Goal: Transaction & Acquisition: Purchase product/service

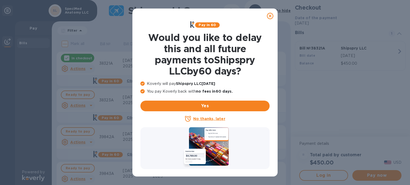
click at [211, 118] on u "No thanks, later" at bounding box center [209, 119] width 32 height 4
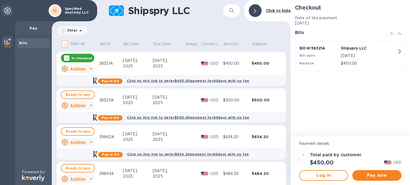
click at [89, 105] on icon at bounding box center [91, 105] width 6 height 6
click at [89, 127] on b "Open bill" at bounding box center [85, 127] width 18 height 4
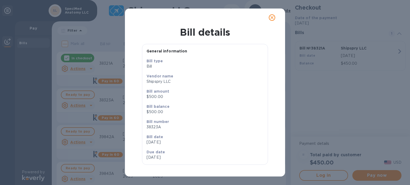
scroll to position [4, 0]
click at [270, 18] on icon "close" at bounding box center [271, 17] width 5 height 5
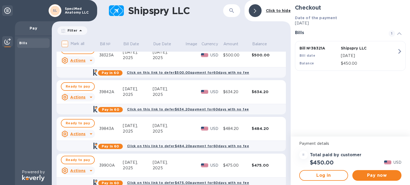
scroll to position [53, 0]
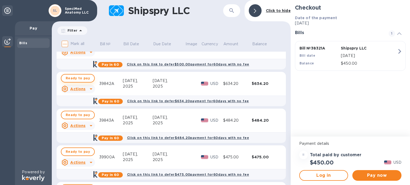
click at [82, 77] on span "Ready to pay" at bounding box center [78, 78] width 24 height 6
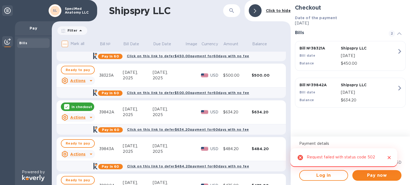
scroll to position [0, 0]
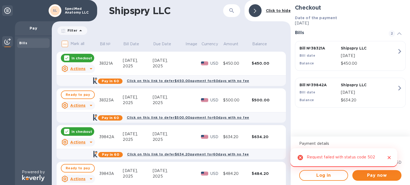
click at [71, 57] on div "In checkout" at bounding box center [77, 58] width 33 height 9
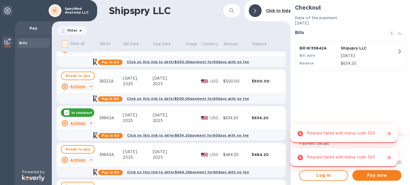
scroll to position [27, 0]
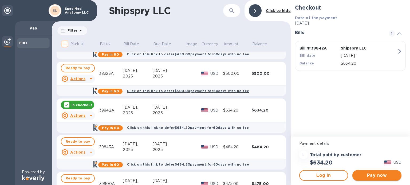
click at [373, 175] on span "Pay now" at bounding box center [376, 176] width 41 height 6
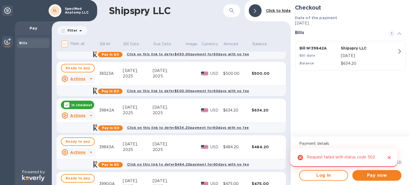
click at [390, 157] on icon "Close" at bounding box center [388, 157] width 3 height 3
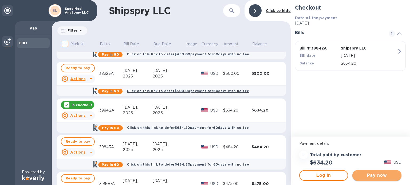
click at [372, 178] on span "Pay now" at bounding box center [376, 176] width 41 height 6
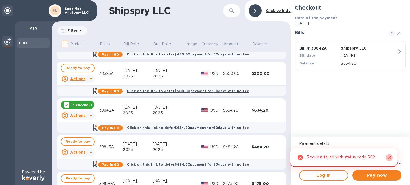
click at [390, 158] on icon "Close" at bounding box center [388, 157] width 5 height 5
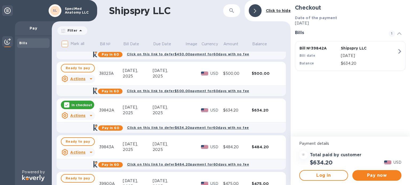
click at [4, 40] on div at bounding box center [7, 42] width 11 height 12
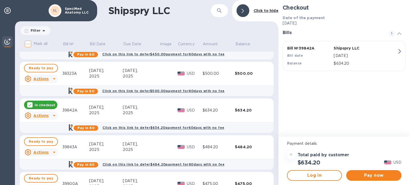
click at [6, 41] on img at bounding box center [7, 41] width 6 height 6
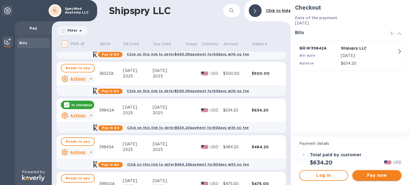
click at [358, 172] on button "Pay now" at bounding box center [376, 175] width 49 height 11
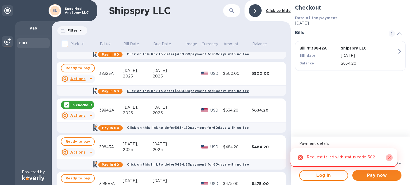
click at [391, 158] on icon "Close" at bounding box center [388, 157] width 5 height 5
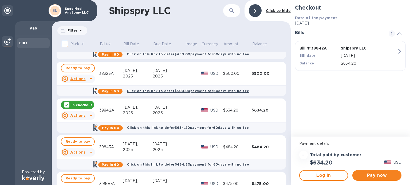
click at [81, 117] on u "Actions" at bounding box center [77, 116] width 15 height 4
click at [81, 137] on b "Open bill" at bounding box center [85, 137] width 18 height 4
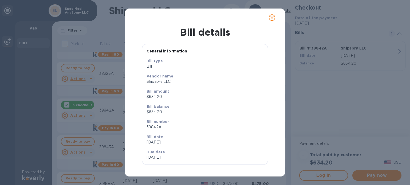
scroll to position [4, 0]
click at [270, 18] on icon "close" at bounding box center [271, 17] width 5 height 5
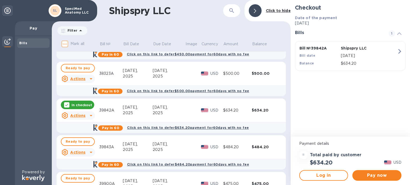
click at [178, 114] on div "2025" at bounding box center [169, 113] width 33 height 6
click at [8, 42] on img at bounding box center [7, 41] width 6 height 6
